Goal: Task Accomplishment & Management: Manage account settings

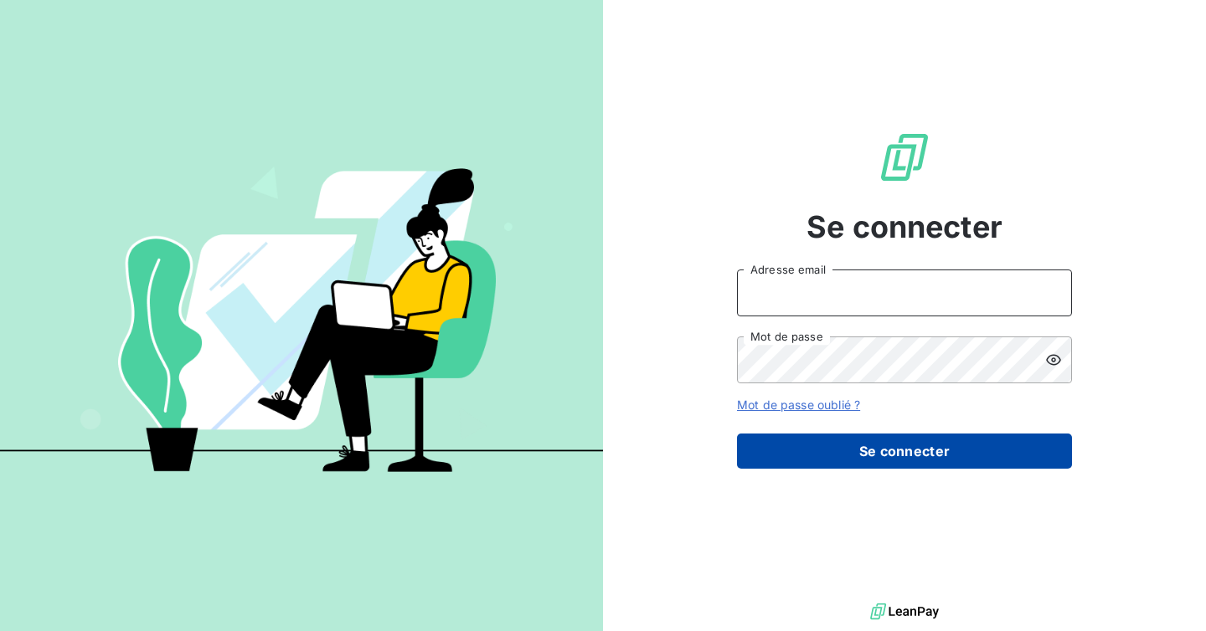
type input "admin@kiloutou"
click at [878, 450] on button "Se connecter" at bounding box center [904, 451] width 335 height 35
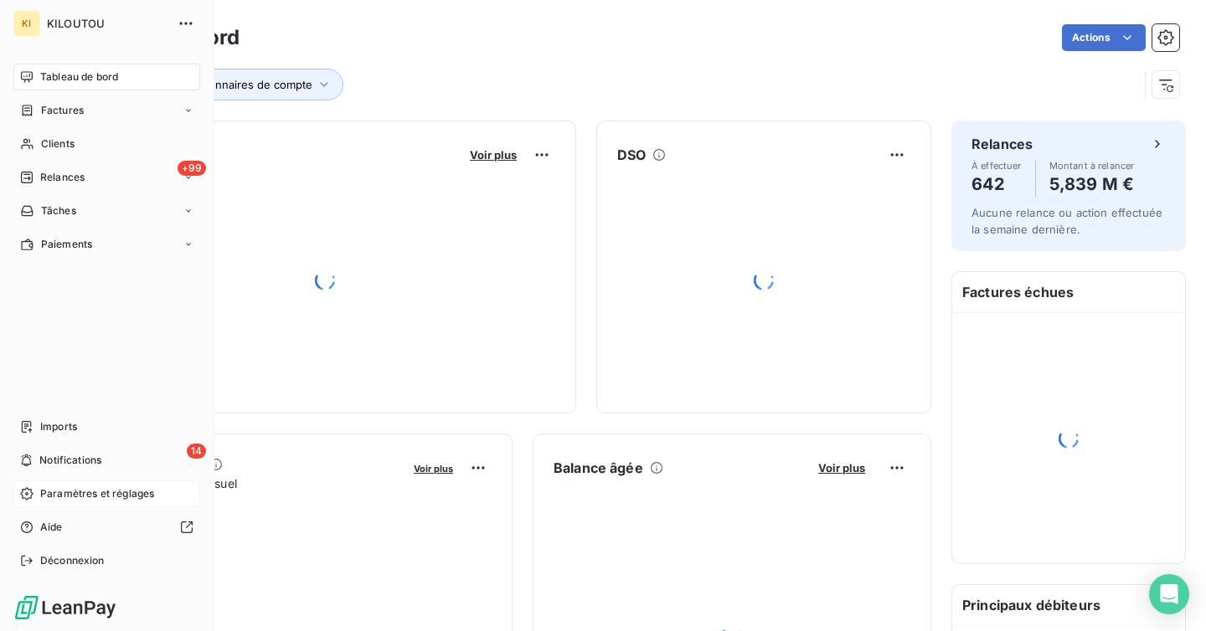
click at [80, 500] on span "Paramètres et réglages" at bounding box center [97, 493] width 114 height 15
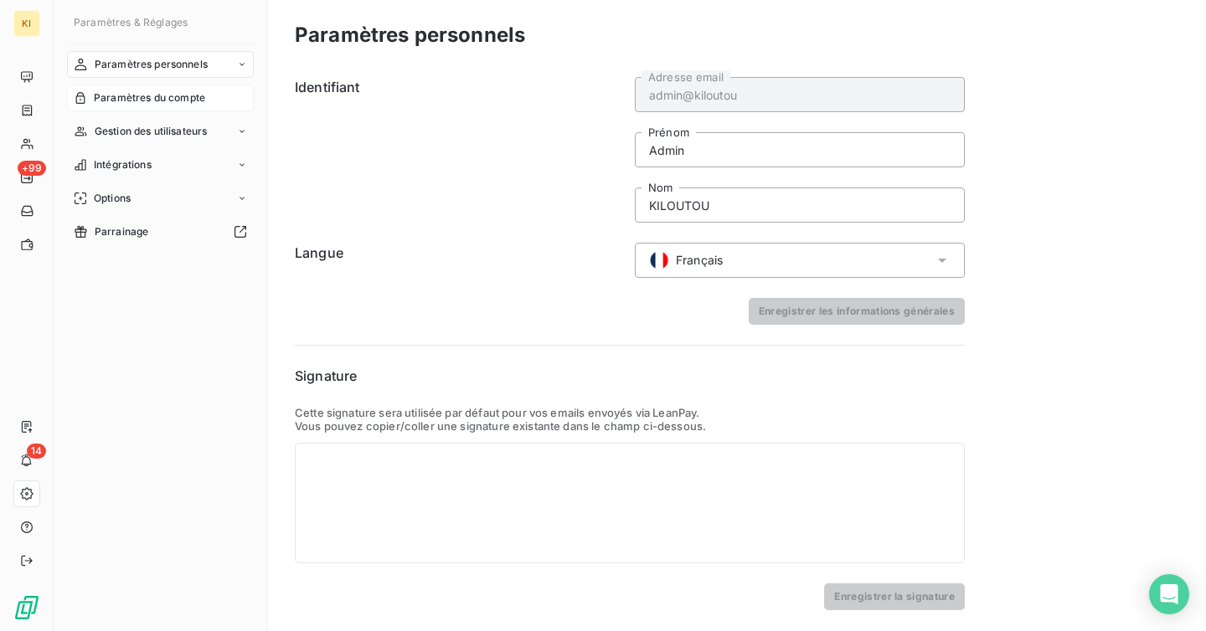
click at [170, 87] on div "Paramètres du compte" at bounding box center [160, 98] width 187 height 27
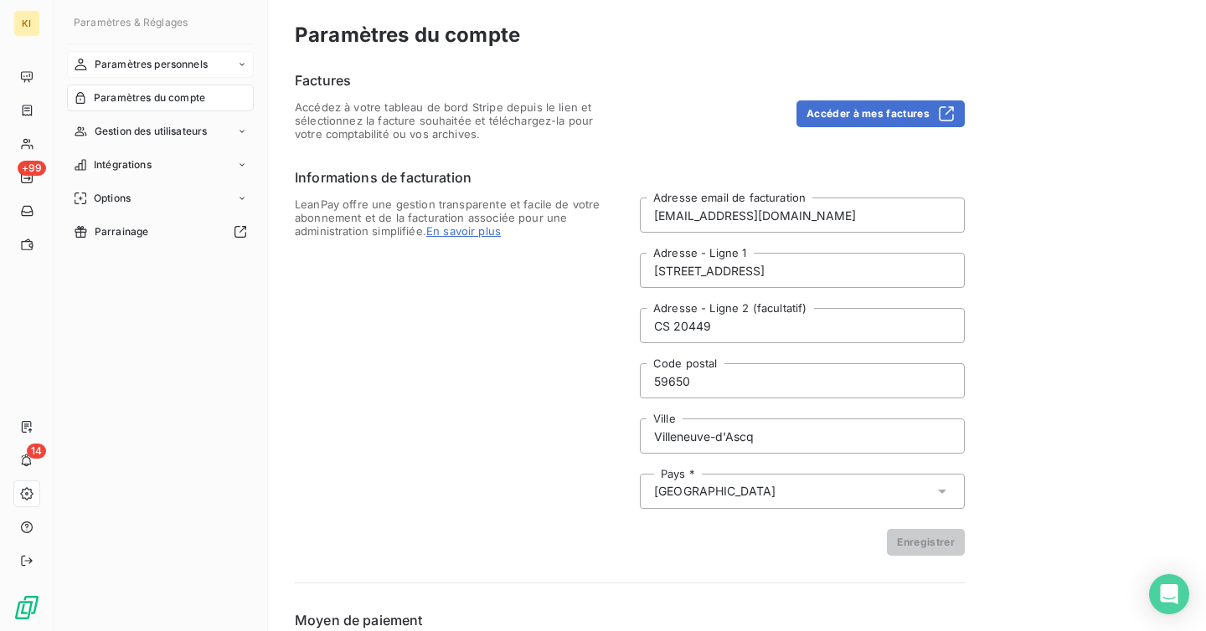
click at [177, 64] on span "Paramètres personnels" at bounding box center [151, 64] width 113 height 15
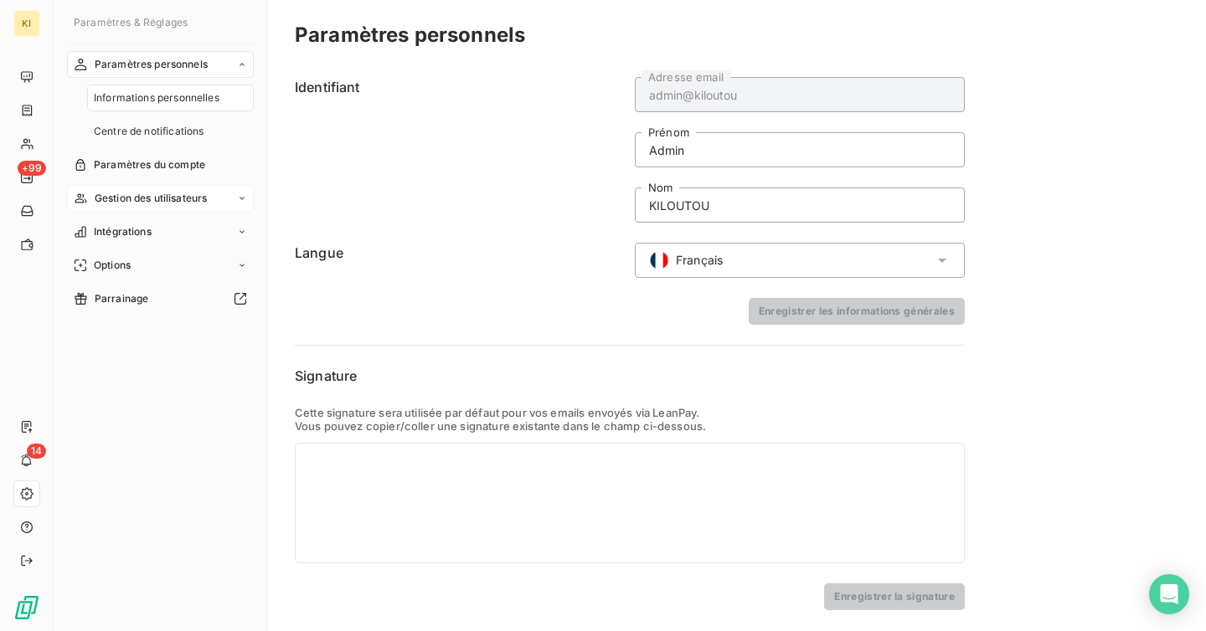
click at [175, 191] on span "Gestion des utilisateurs" at bounding box center [151, 198] width 113 height 15
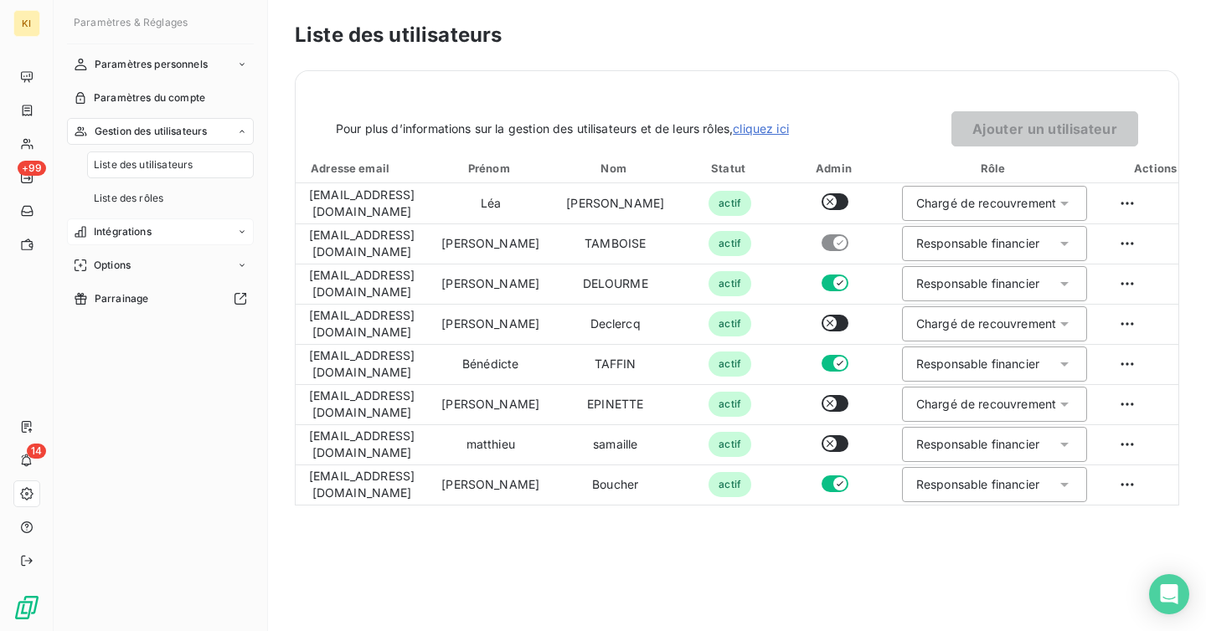
click at [154, 244] on div "Intégrations" at bounding box center [160, 232] width 187 height 27
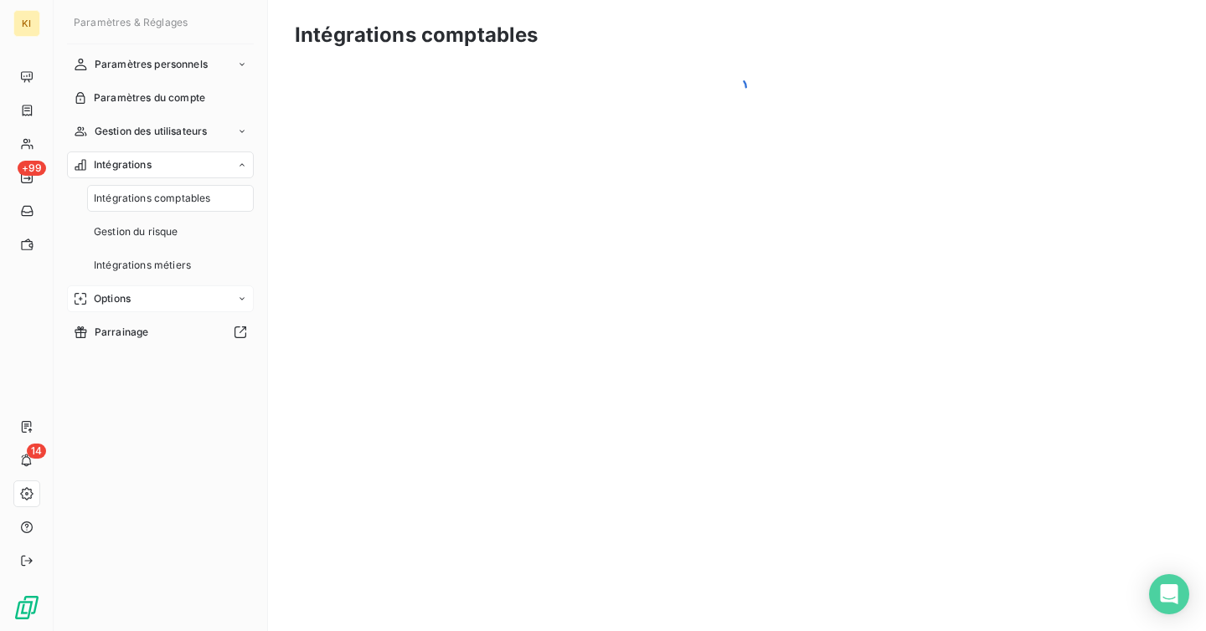
click at [139, 299] on div "Options" at bounding box center [160, 299] width 187 height 27
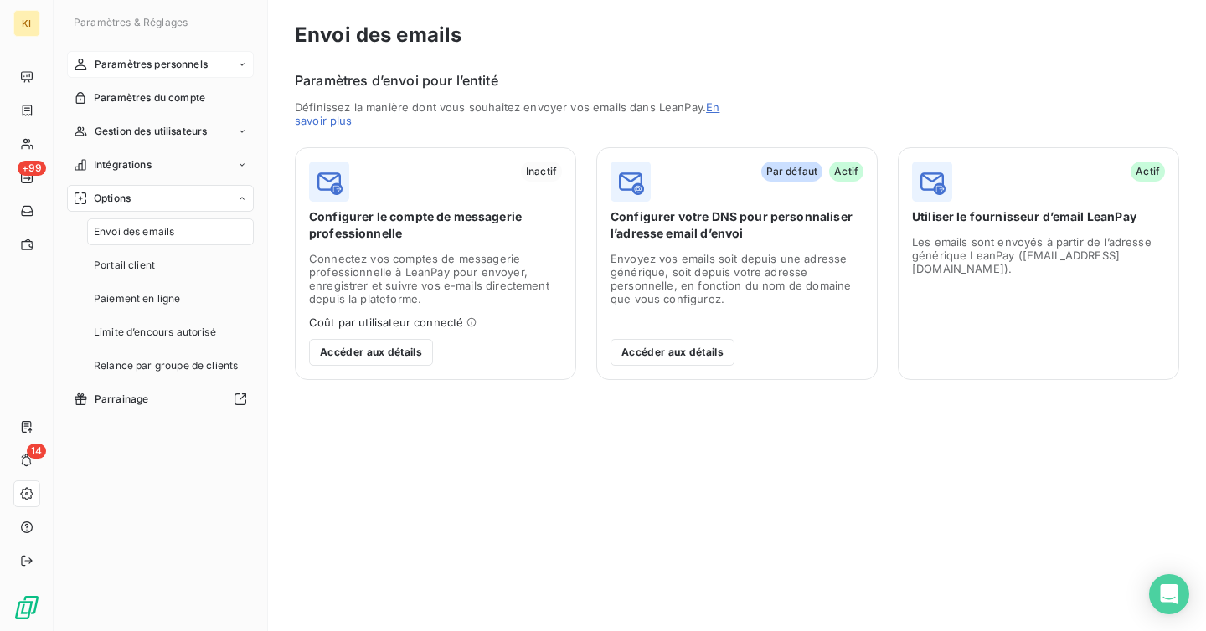
click at [180, 57] on span "Paramètres personnels" at bounding box center [151, 64] width 113 height 15
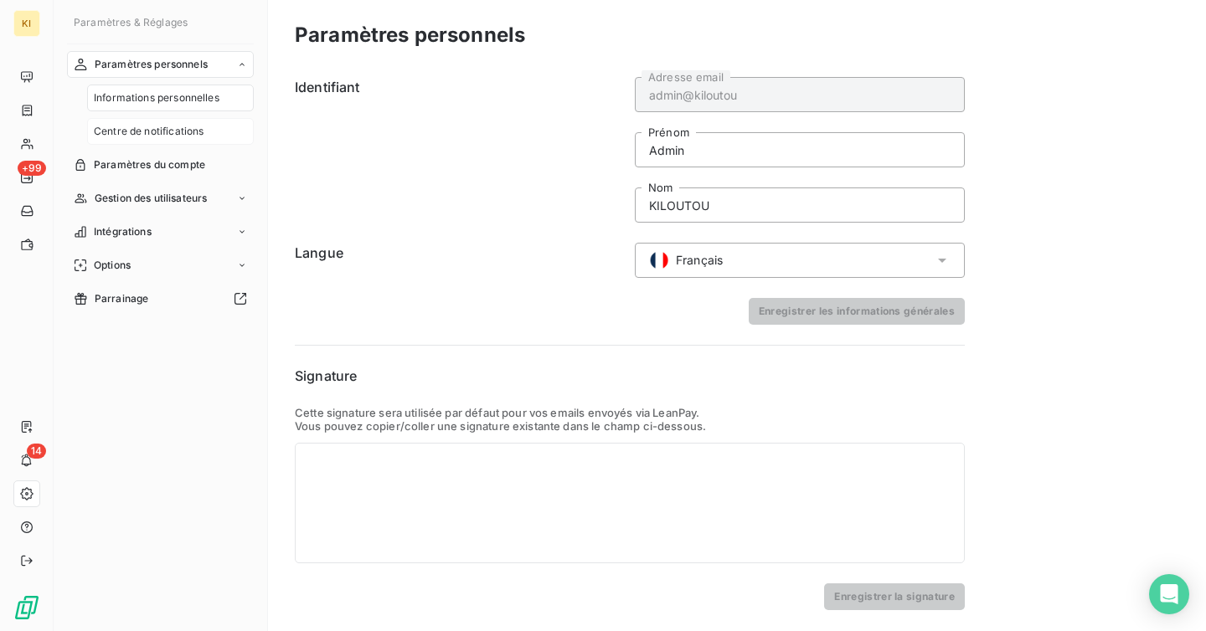
click at [156, 134] on span "Centre de notifications" at bounding box center [149, 131] width 110 height 15
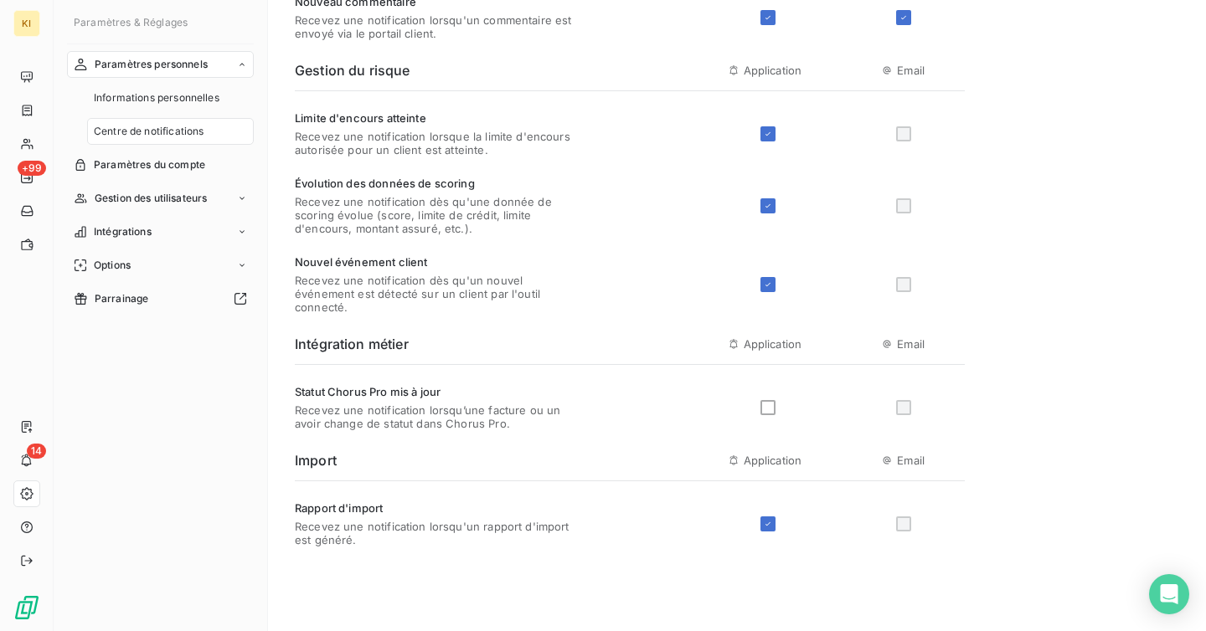
scroll to position [629, 0]
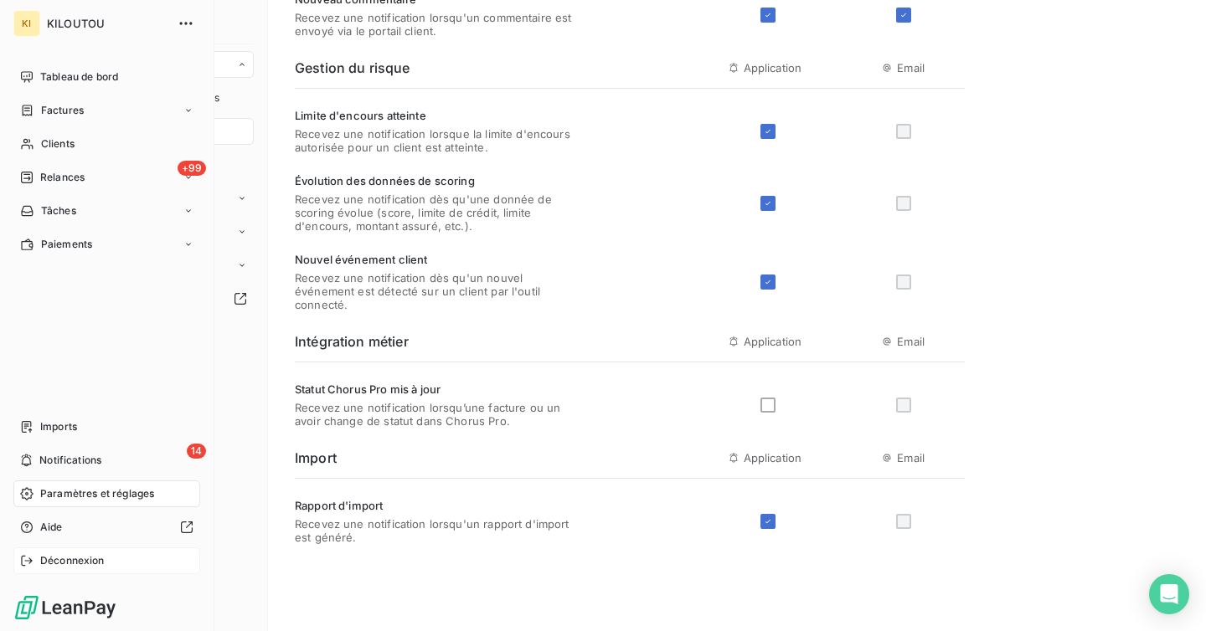
click at [52, 548] on div "Déconnexion" at bounding box center [106, 561] width 187 height 27
